Goal: Navigation & Orientation: Find specific page/section

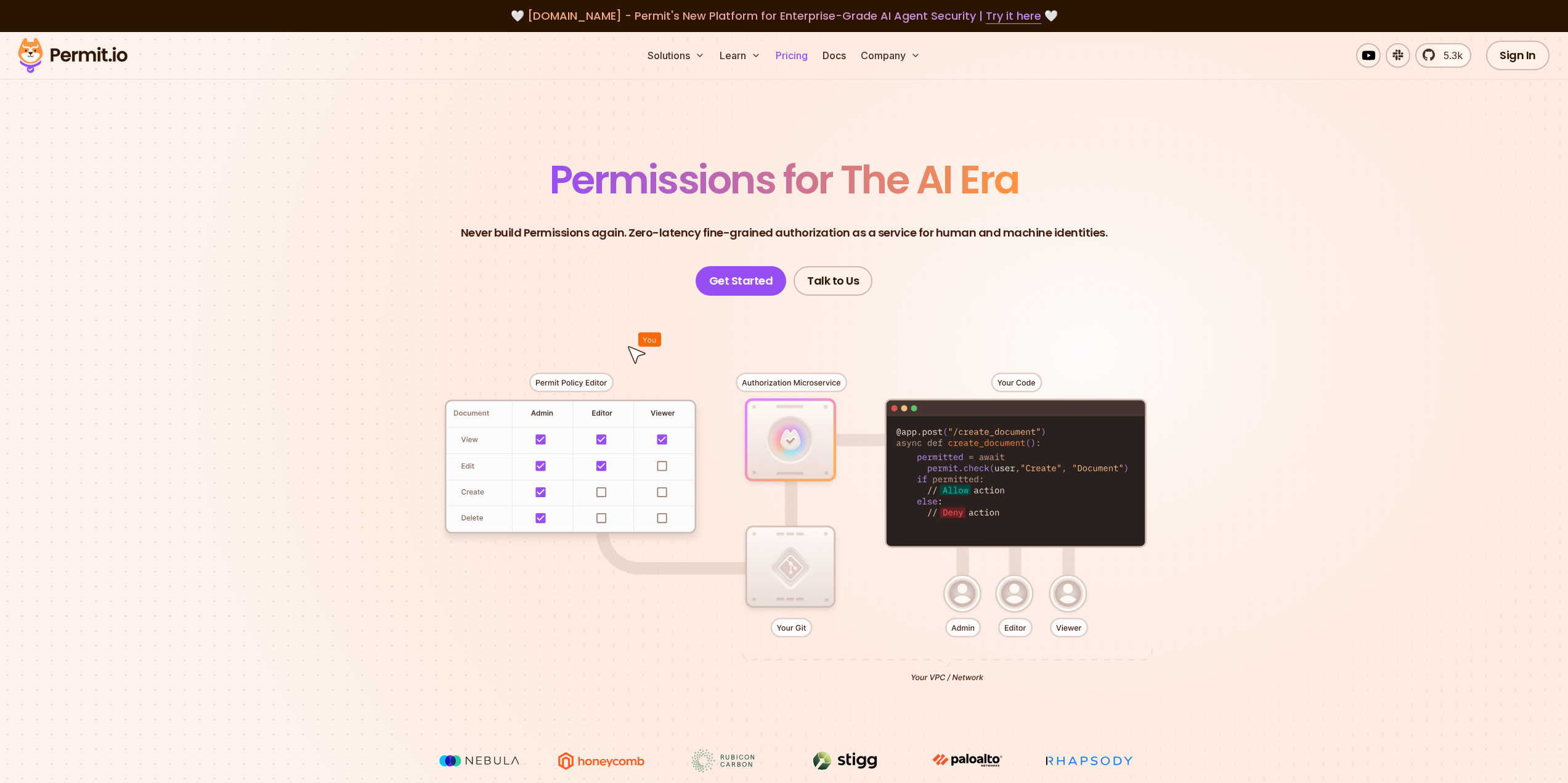
click at [789, 59] on link "Pricing" at bounding box center [791, 56] width 42 height 25
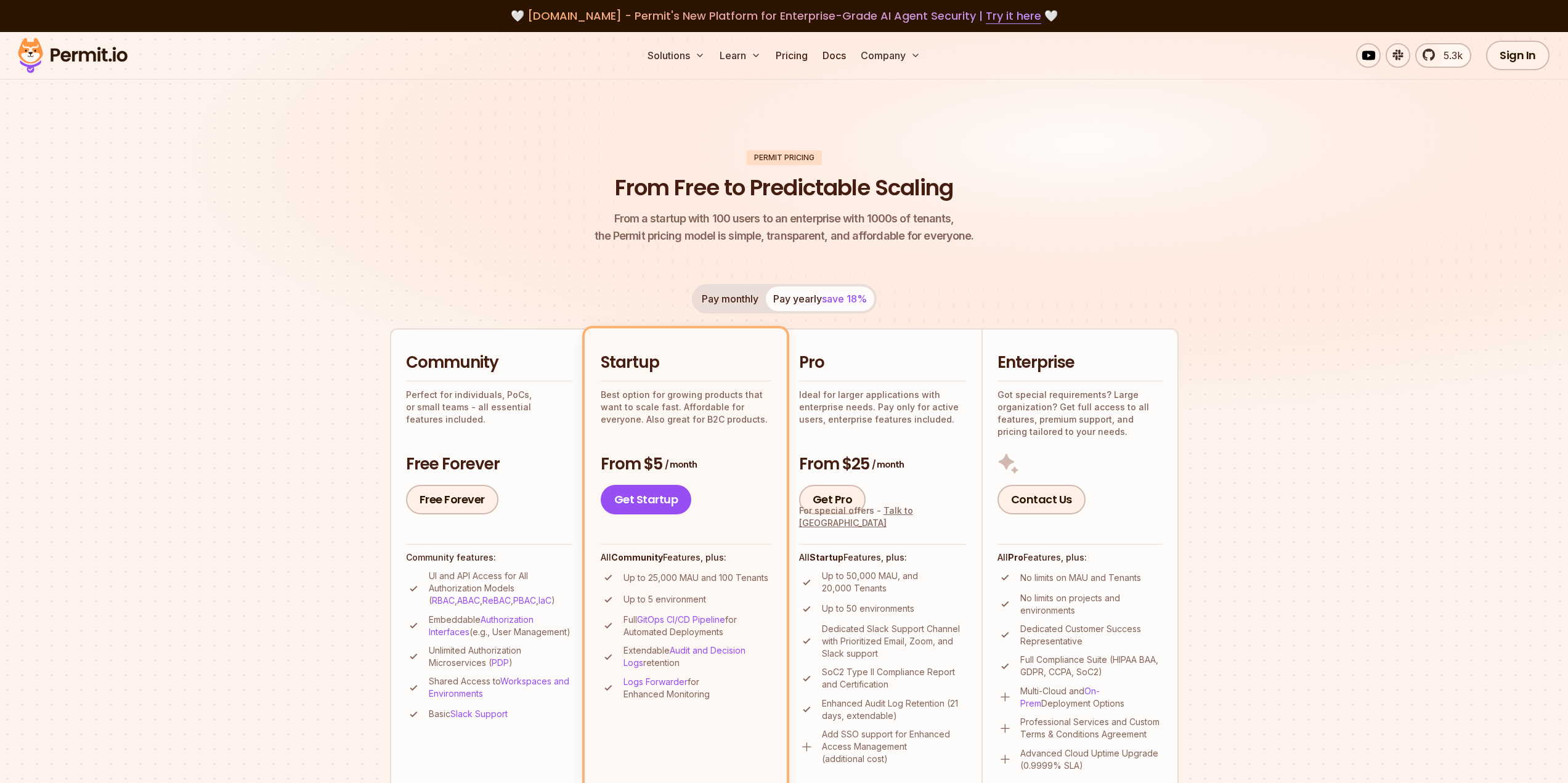
click at [1234, 465] on section "Permit Pricing From Free to Predictable Scaling From a startup with 100 users t…" at bounding box center [784, 698] width 1568 height 1333
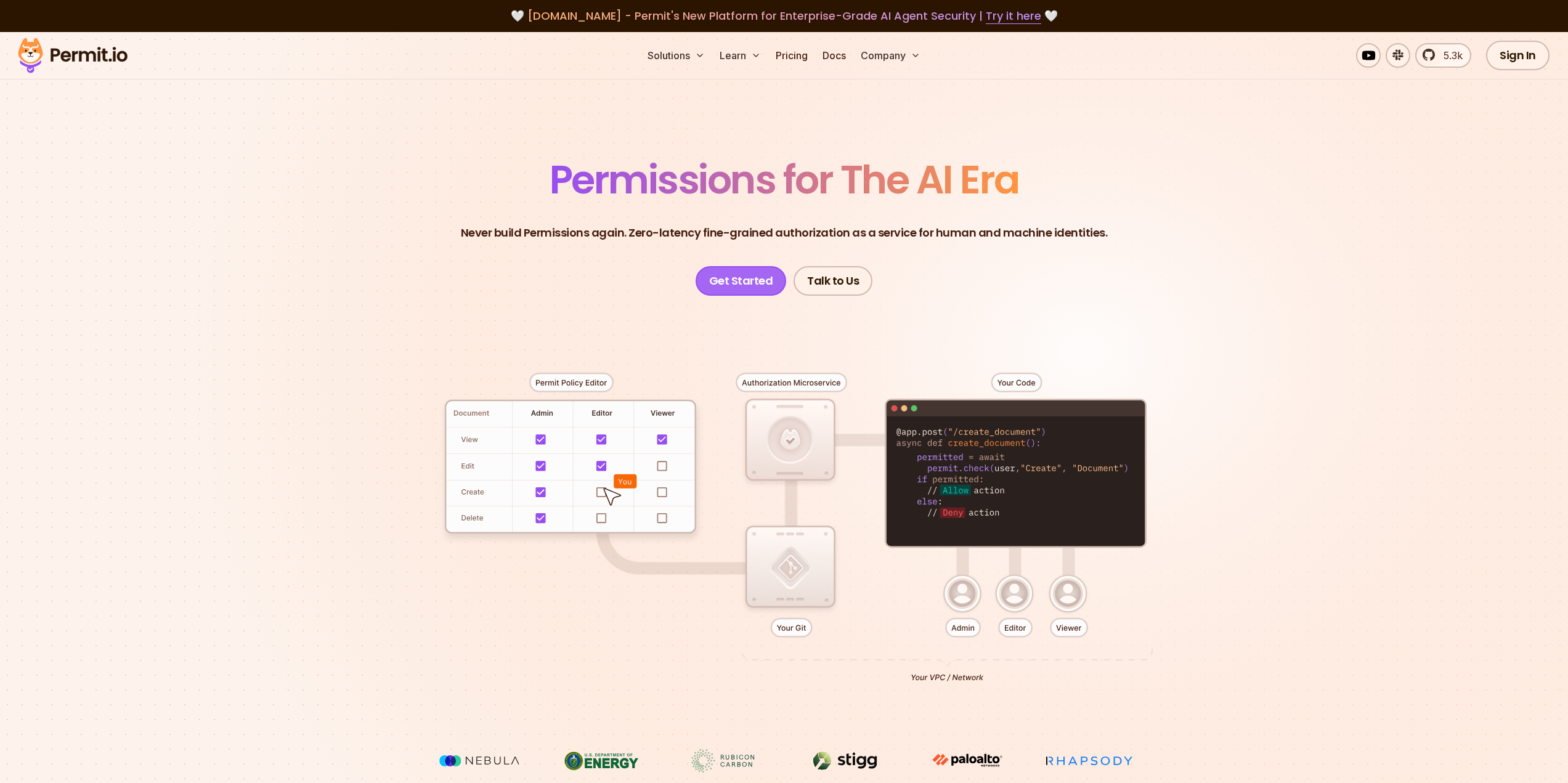
click at [755, 278] on link "Get Started" at bounding box center [741, 280] width 91 height 30
click at [847, 54] on link "Docs" at bounding box center [835, 56] width 34 height 25
